Goal: Task Accomplishment & Management: Add employees

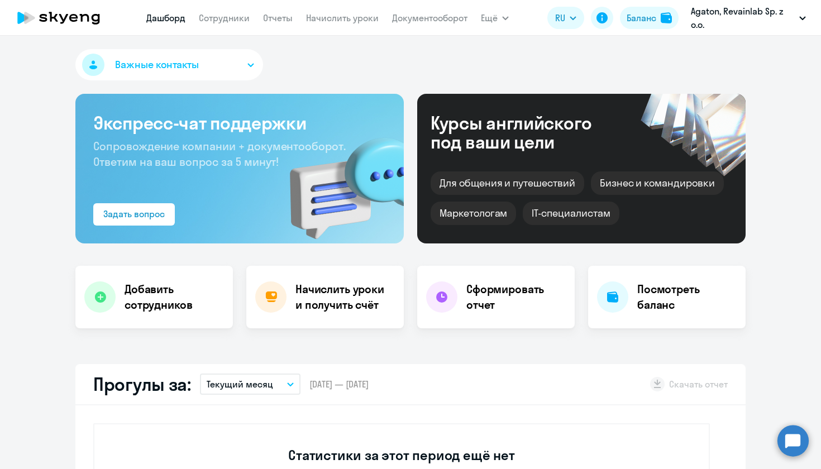
click at [245, 61] on button "Важные контакты" at bounding box center [169, 64] width 188 height 31
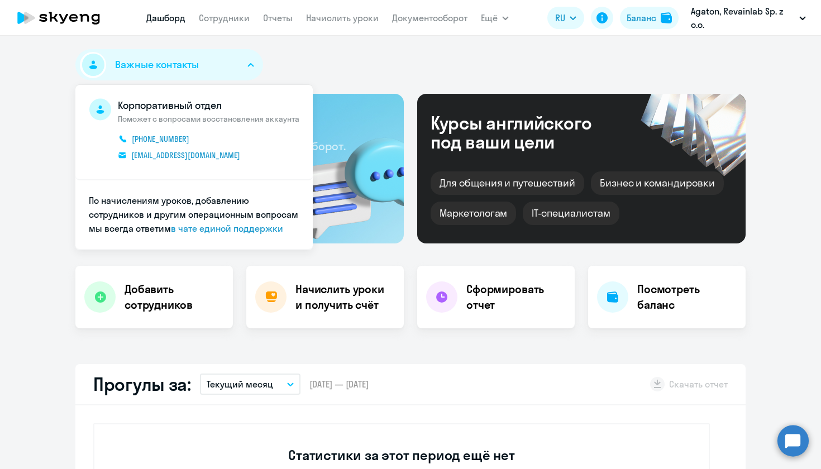
click at [245, 61] on button "Важные контакты" at bounding box center [169, 64] width 188 height 31
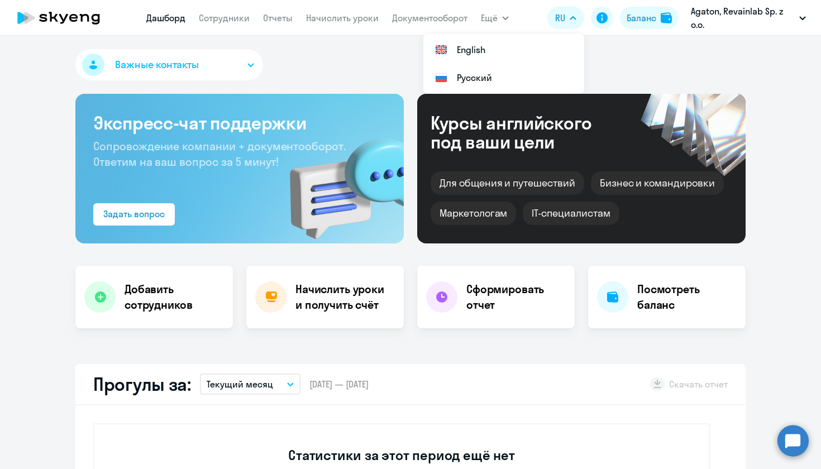
click at [647, 67] on div "Важные контакты Корпоративный отдел Поможет с вопросами восстановления аккаунта…" at bounding box center [410, 67] width 670 height 36
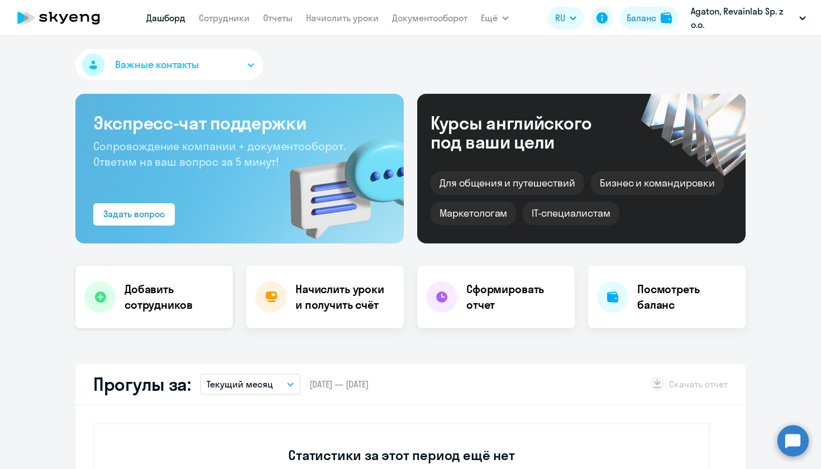
click at [144, 294] on h4 "Добавить сотрудников" at bounding box center [174, 297] width 99 height 31
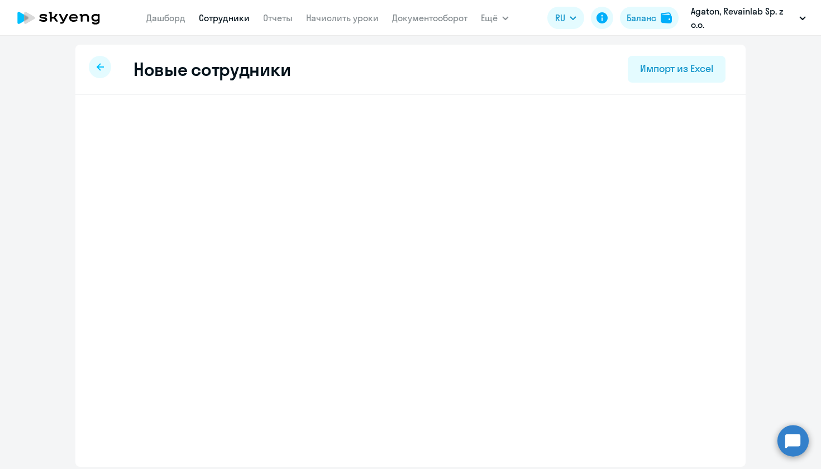
select select "english_adult_not_native_speaker"
select select "2"
